Goal: Find specific page/section: Find specific page/section

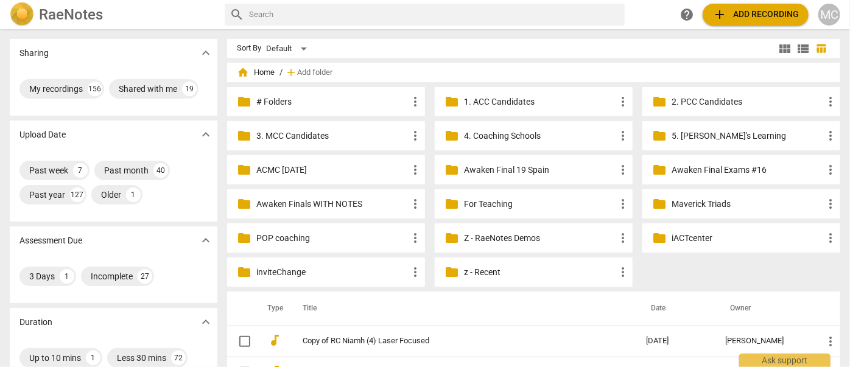
scroll to position [110, 0]
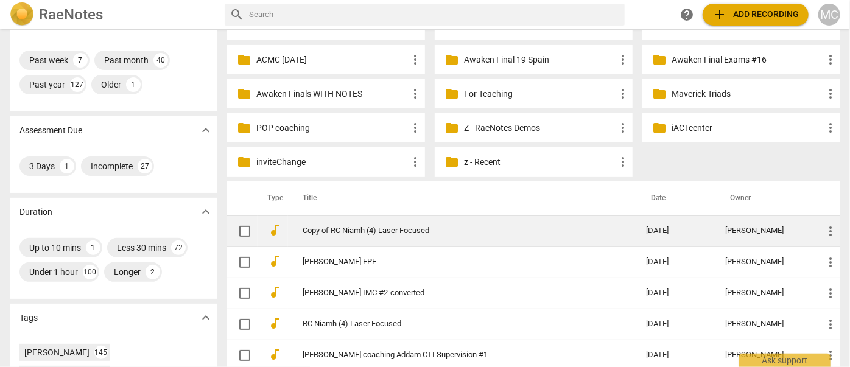
click at [348, 224] on td "Copy of RC Niamh (4) Laser Focused" at bounding box center [462, 231] width 348 height 31
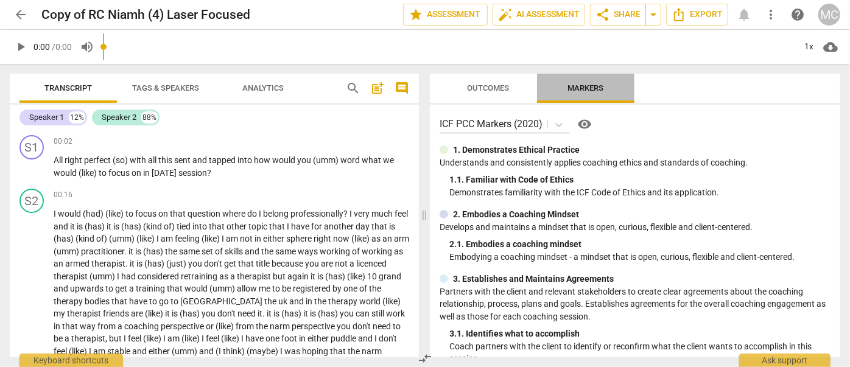
click at [559, 90] on span "Markers" at bounding box center [586, 88] width 65 height 16
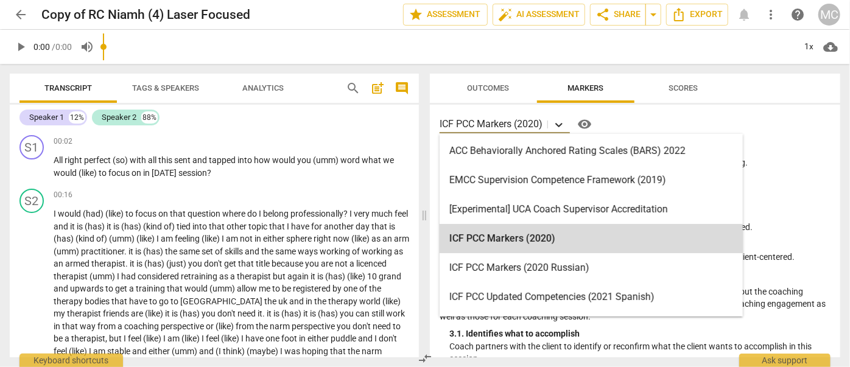
click at [560, 121] on icon at bounding box center [559, 125] width 12 height 12
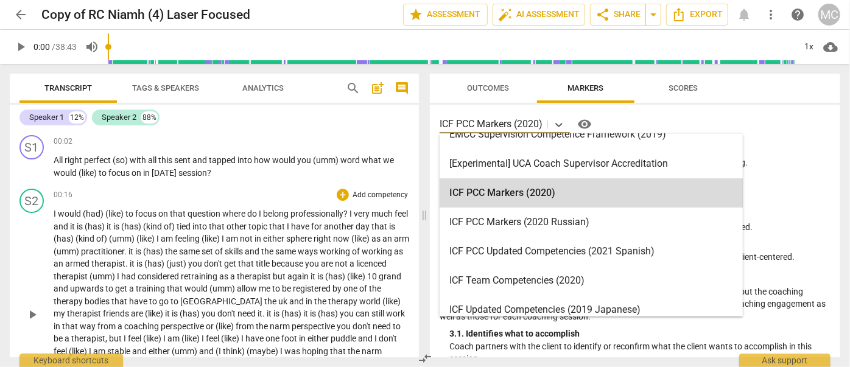
scroll to position [55, 0]
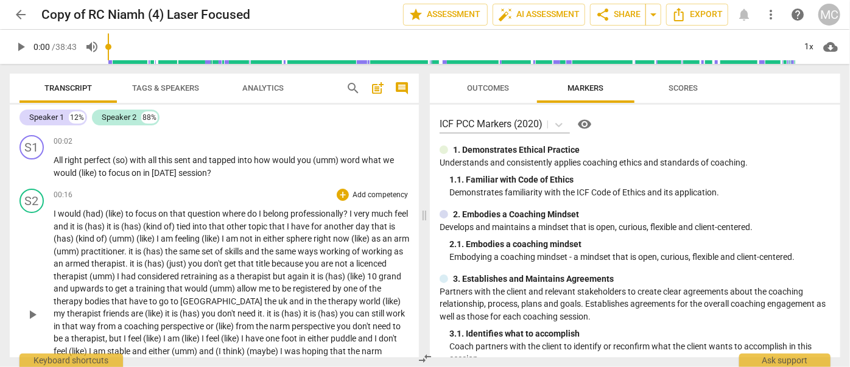
click at [245, 247] on span "skills" at bounding box center [235, 252] width 20 height 10
click at [19, 10] on span "arrow_back" at bounding box center [20, 14] width 15 height 15
